Goal: Navigation & Orientation: Find specific page/section

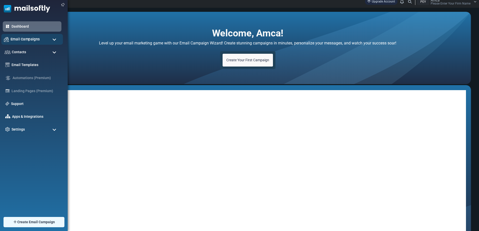
click at [18, 39] on span "Email Campaigns" at bounding box center [25, 39] width 29 height 6
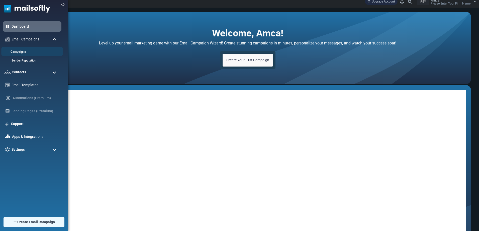
click at [26, 52] on link "Campaigns" at bounding box center [31, 51] width 60 height 5
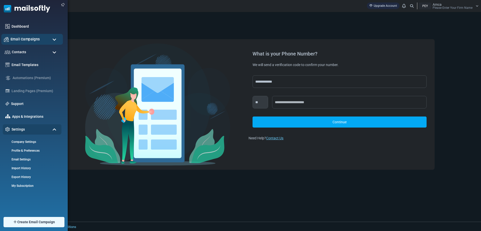
click at [25, 42] on span "Email Campaigns" at bounding box center [25, 39] width 29 height 6
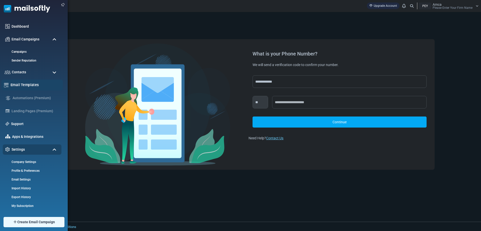
click at [25, 85] on link "Email Templates" at bounding box center [36, 85] width 50 height 6
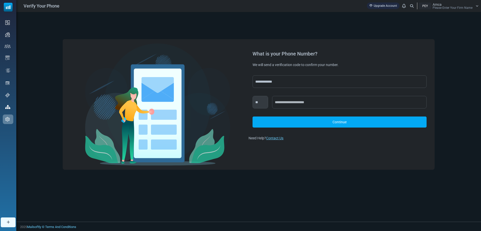
click at [456, 7] on span "Please Enter Your Firm Name" at bounding box center [452, 7] width 40 height 3
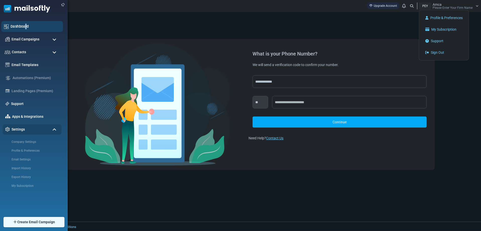
click at [26, 30] on div "Dashboard" at bounding box center [32, 26] width 62 height 11
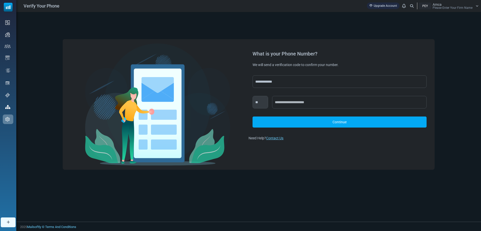
click at [473, 5] on div "PEY Amca Please Enter Your Firm Name" at bounding box center [449, 6] width 60 height 7
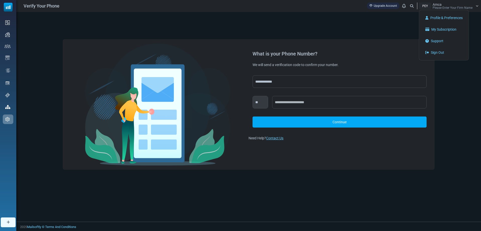
click at [447, 77] on div "**********" at bounding box center [248, 104] width 464 height 184
